Goal: Information Seeking & Learning: Learn about a topic

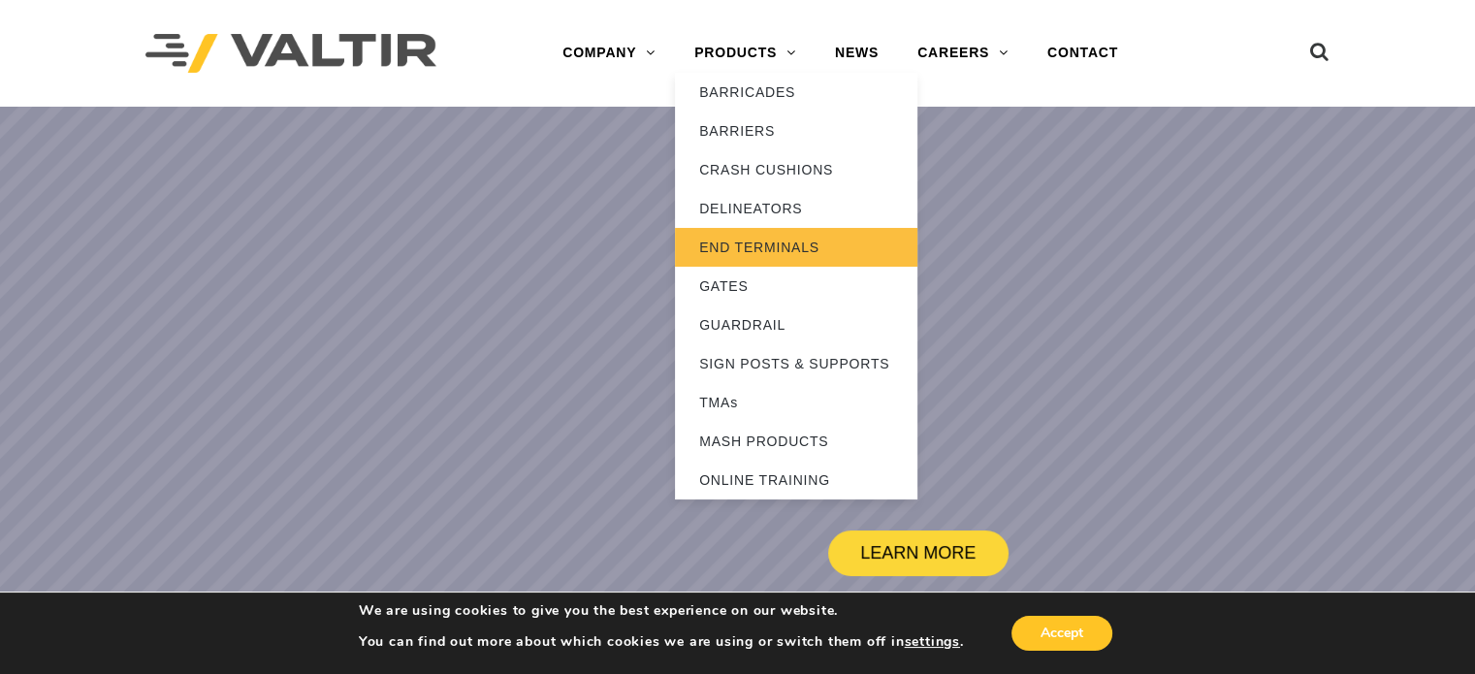
click at [736, 246] on link "END TERMINALS" at bounding box center [796, 247] width 242 height 39
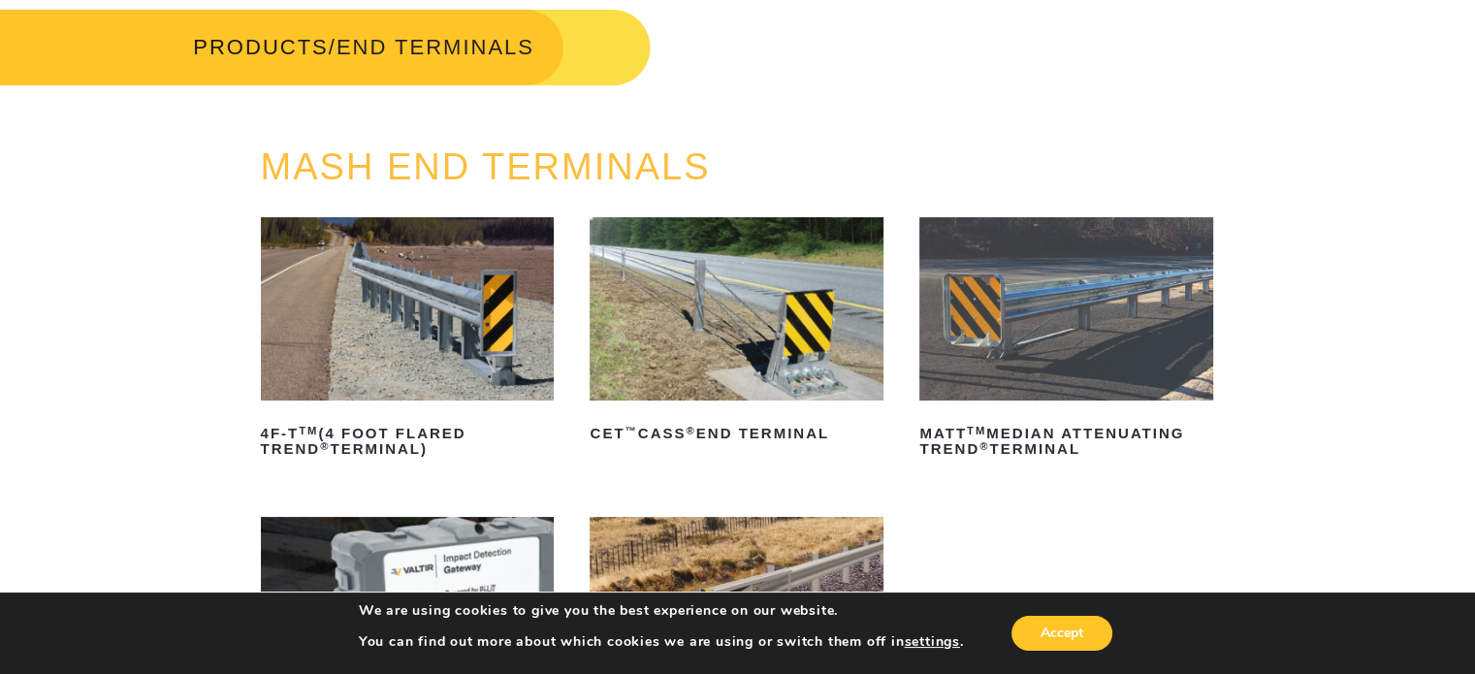
scroll to position [97, 0]
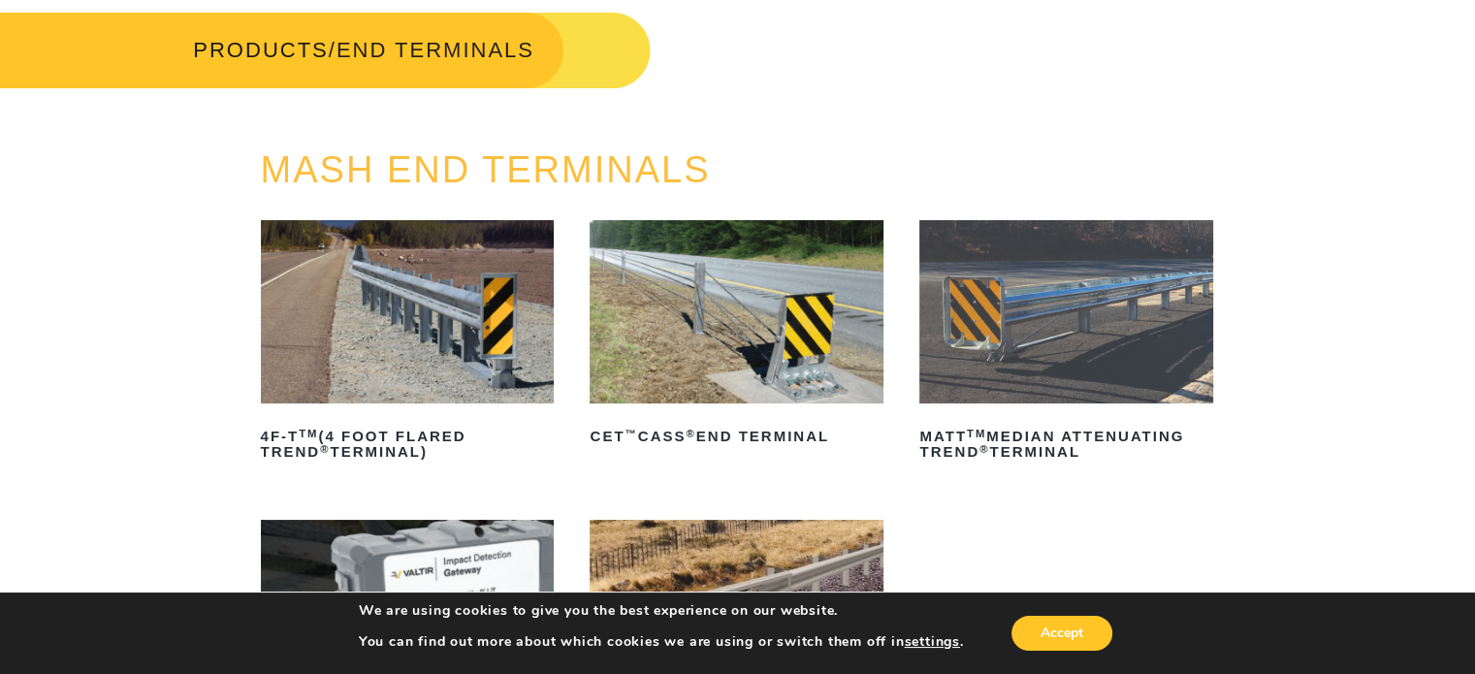
click at [685, 301] on img at bounding box center [736, 311] width 294 height 183
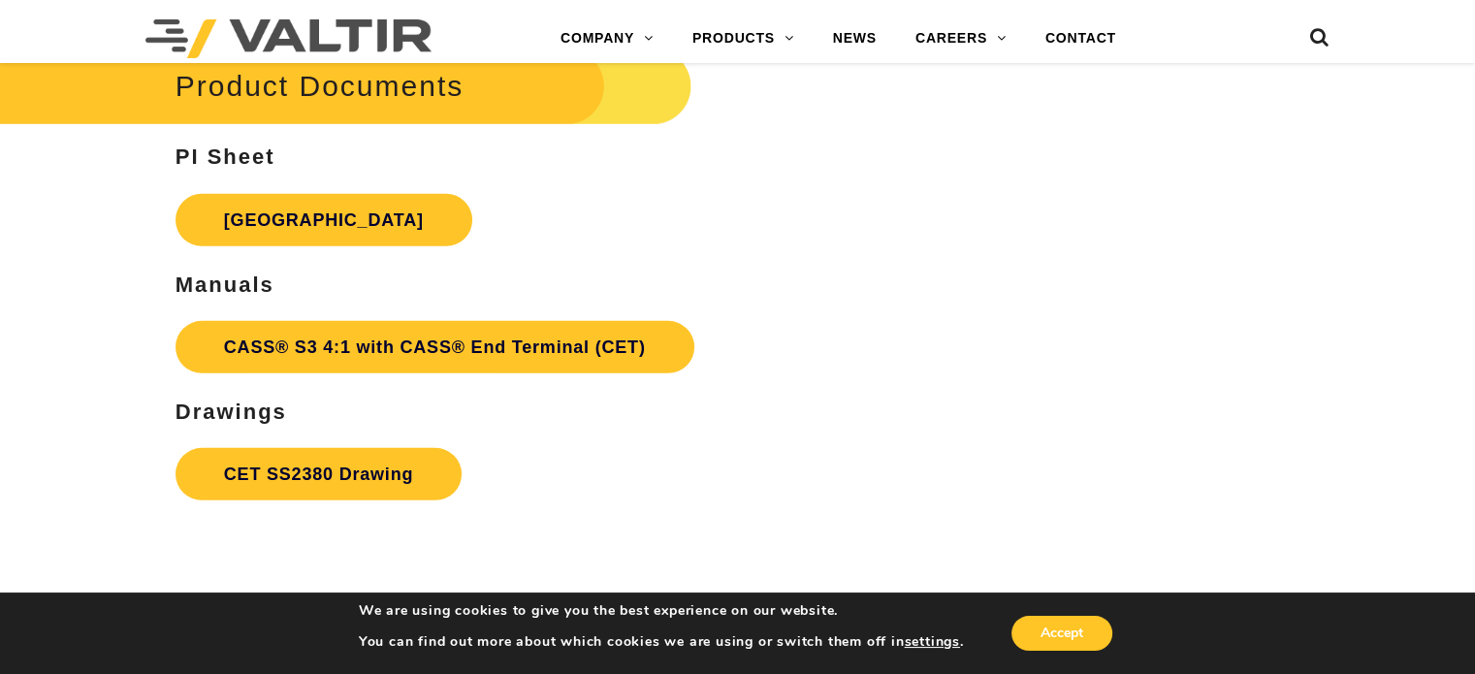
scroll to position [5817, 0]
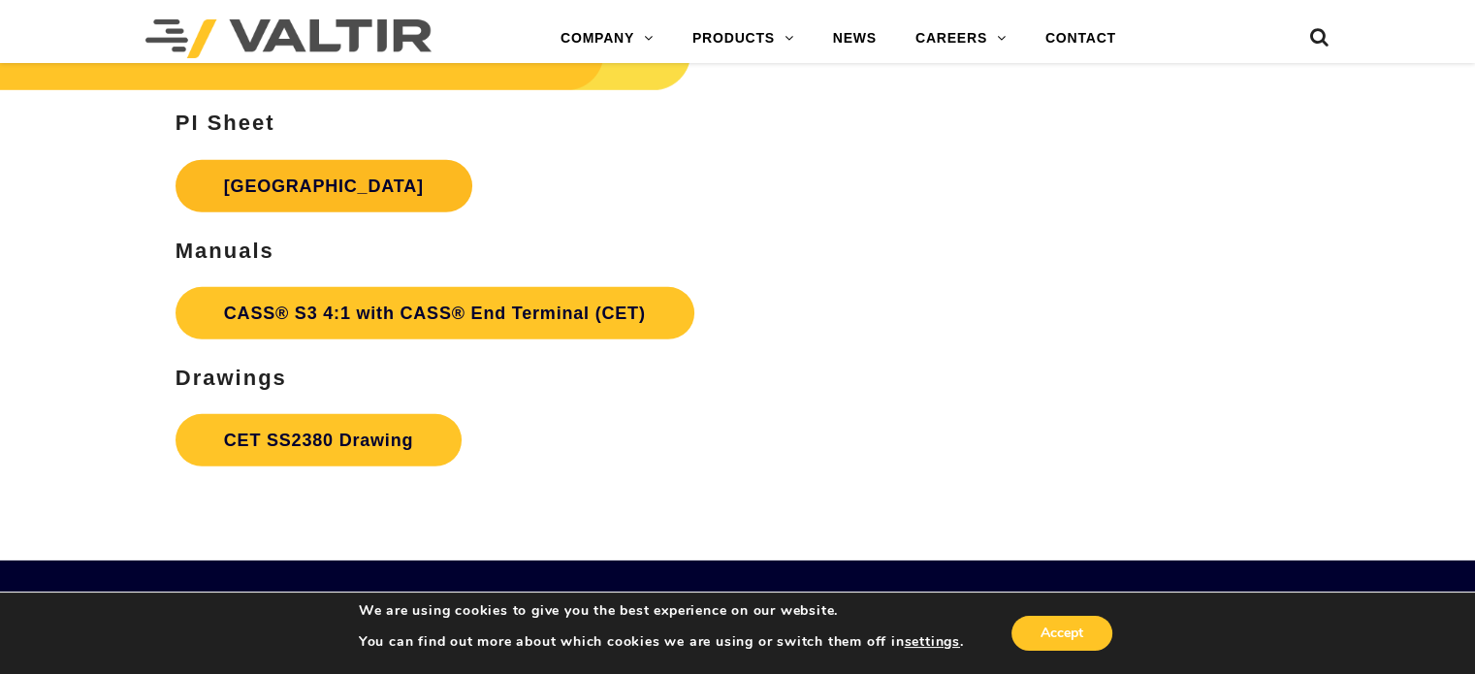
click at [315, 212] on link "[GEOGRAPHIC_DATA]" at bounding box center [323, 186] width 297 height 52
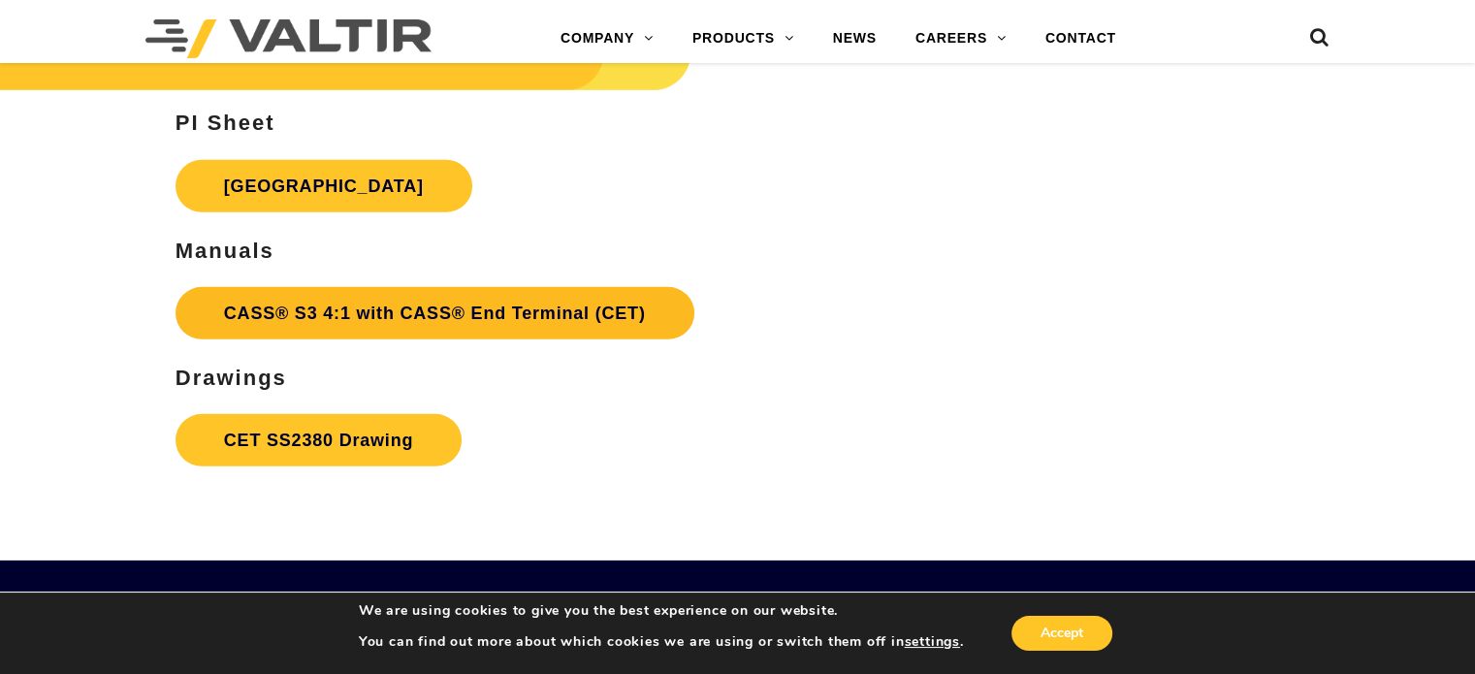
click at [366, 339] on link "CASS® S3 4:1 with CASS® End Terminal (CET)" at bounding box center [434, 313] width 519 height 52
